Goal: Task Accomplishment & Management: Manage account settings

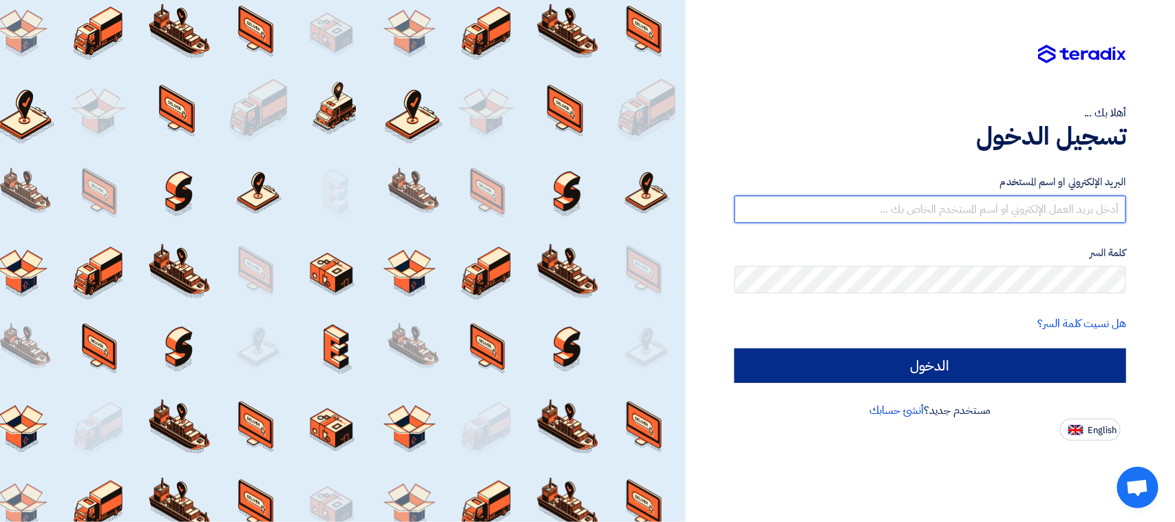
type input "[EMAIL_ADDRESS][DOMAIN_NAME]"
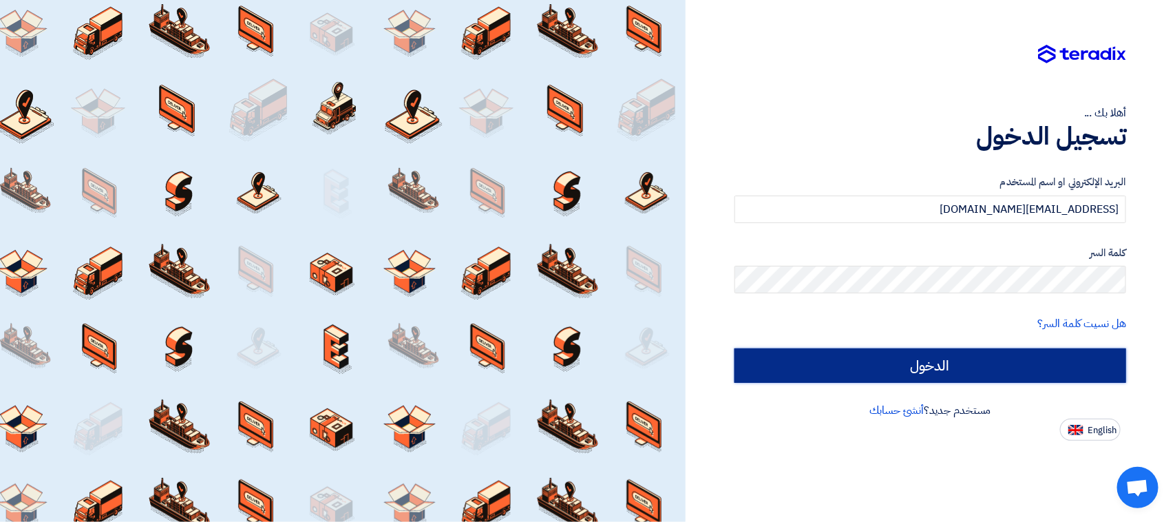
click at [792, 357] on input "الدخول" at bounding box center [931, 365] width 392 height 34
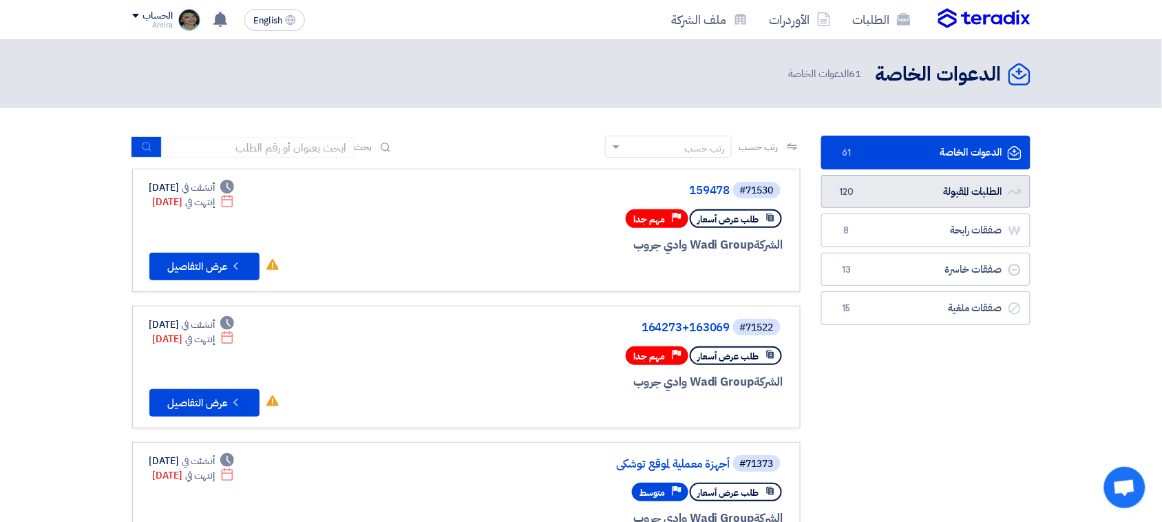
click at [889, 187] on link "الطلبات المقبولة الطلبات المقبولة 120" at bounding box center [926, 192] width 209 height 34
